Goal: Information Seeking & Learning: Learn about a topic

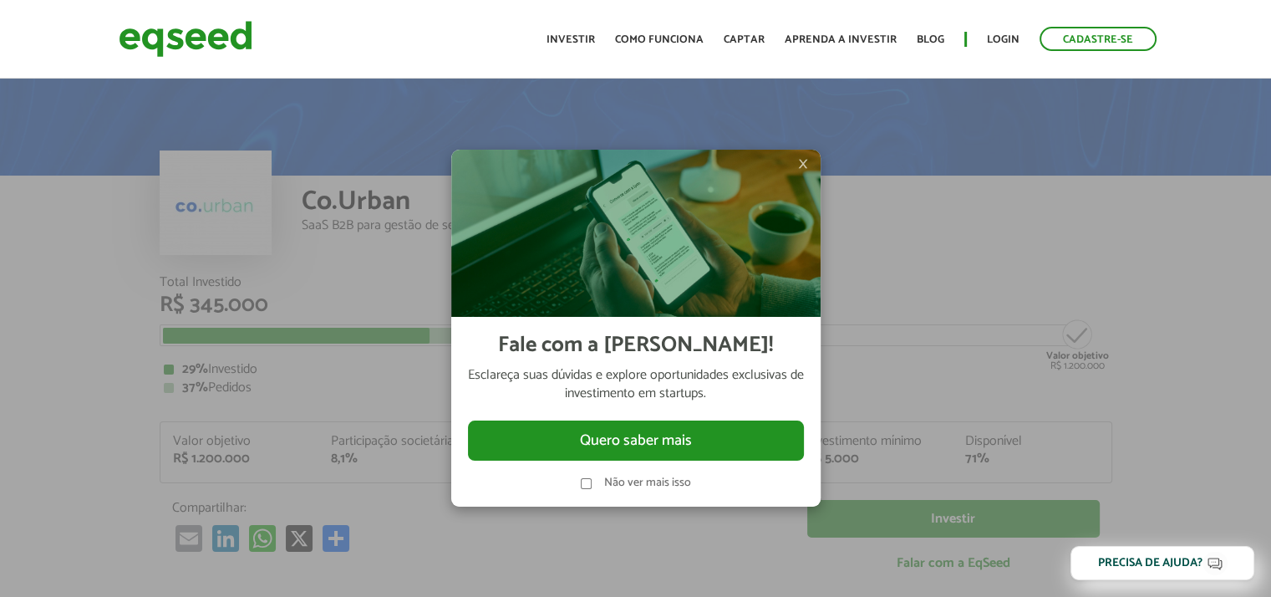
click at [800, 171] on span "×" at bounding box center [803, 164] width 10 height 20
